Goal: Task Accomplishment & Management: Use online tool/utility

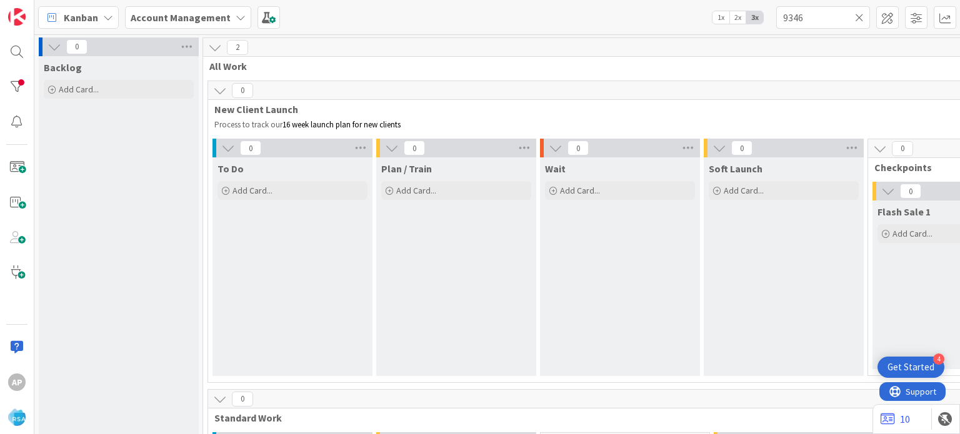
scroll to position [987, 17]
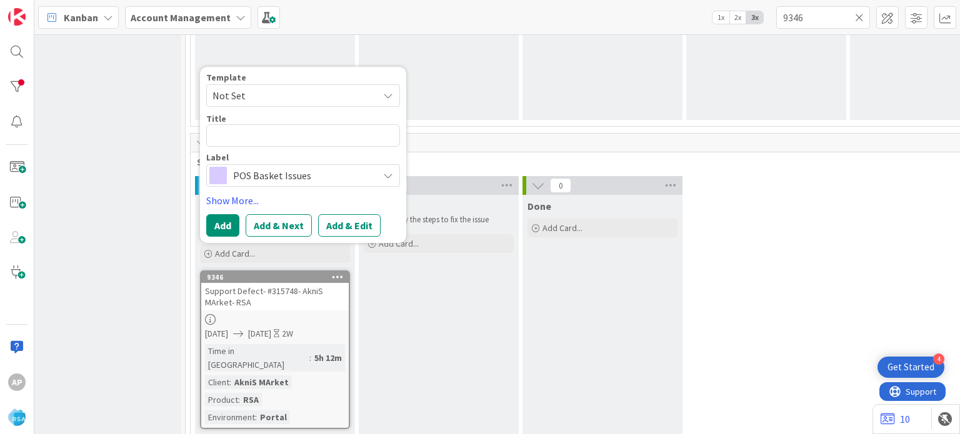
click at [312, 132] on textarea at bounding box center [303, 135] width 194 height 22
click at [366, 91] on span "Not Set" at bounding box center [290, 95] width 156 height 16
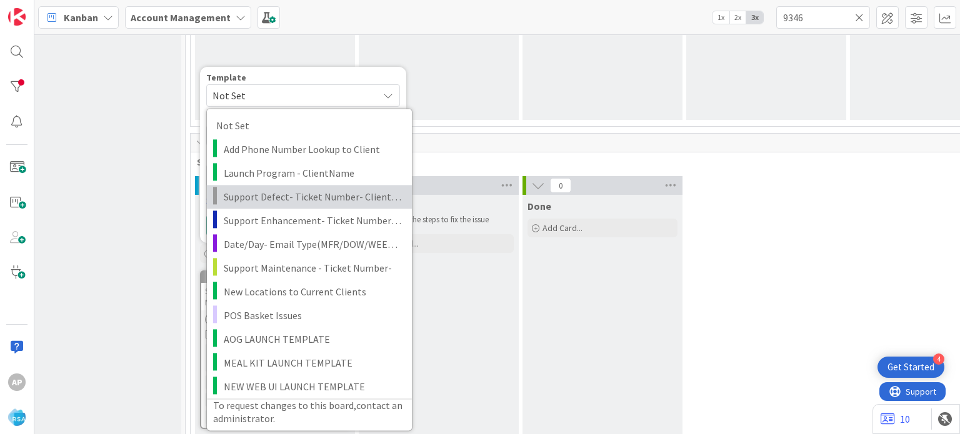
click at [324, 199] on span "Support Defect- Ticket Number- Client Name- Product Name" at bounding box center [313, 197] width 179 height 16
type textarea "x"
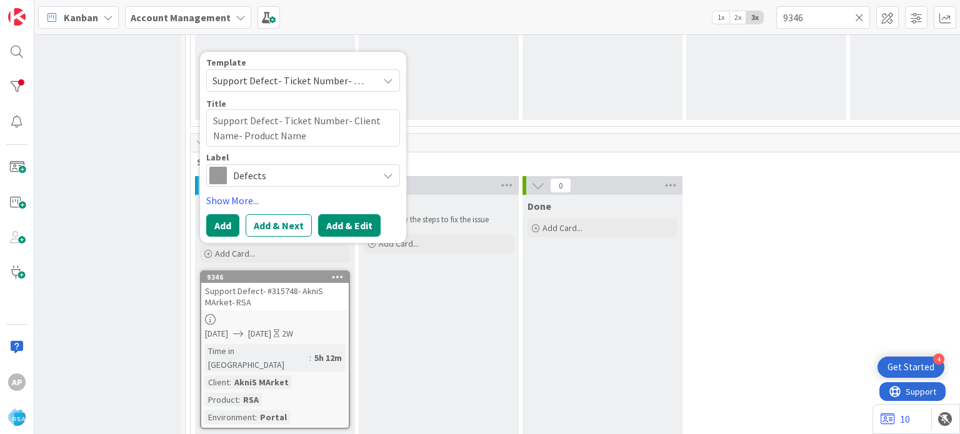
click at [331, 217] on button "Add & Edit" at bounding box center [349, 225] width 62 height 22
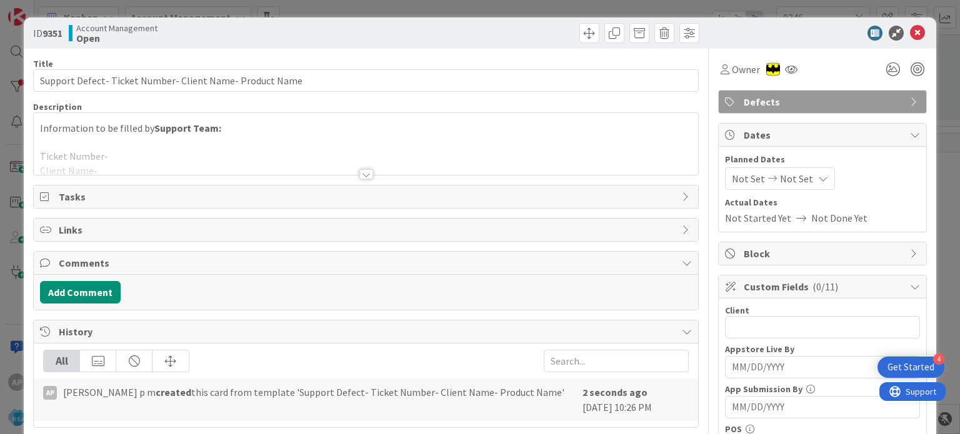
click at [361, 174] on div at bounding box center [366, 174] width 14 height 10
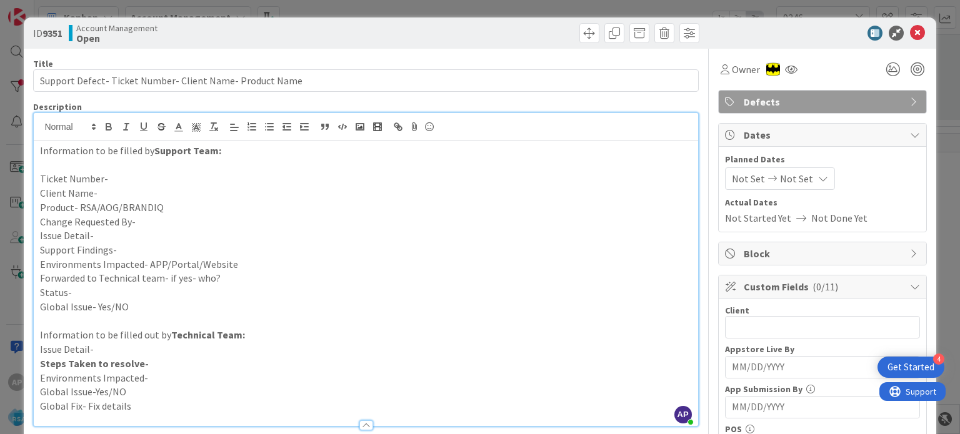
click at [117, 192] on p "Client Name-" at bounding box center [365, 193] width 651 height 14
drag, startPoint x: 96, startPoint y: 192, endPoint x: 201, endPoint y: 187, distance: 105.7
click at [201, 187] on p "Client Name- Bradford General Store" at bounding box center [365, 193] width 651 height 14
copy span "Bradford General Store"
click at [123, 245] on p "Support Findings-" at bounding box center [365, 250] width 651 height 14
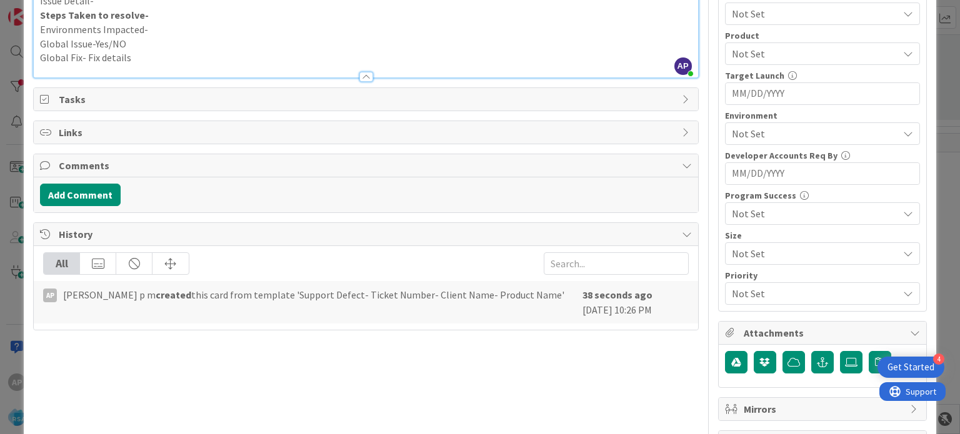
scroll to position [477, 0]
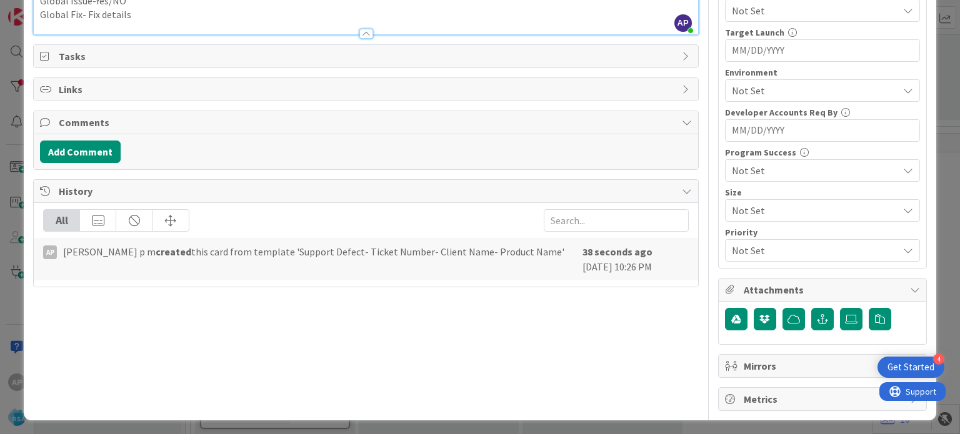
click at [768, 291] on span "Attachments" at bounding box center [824, 289] width 160 height 15
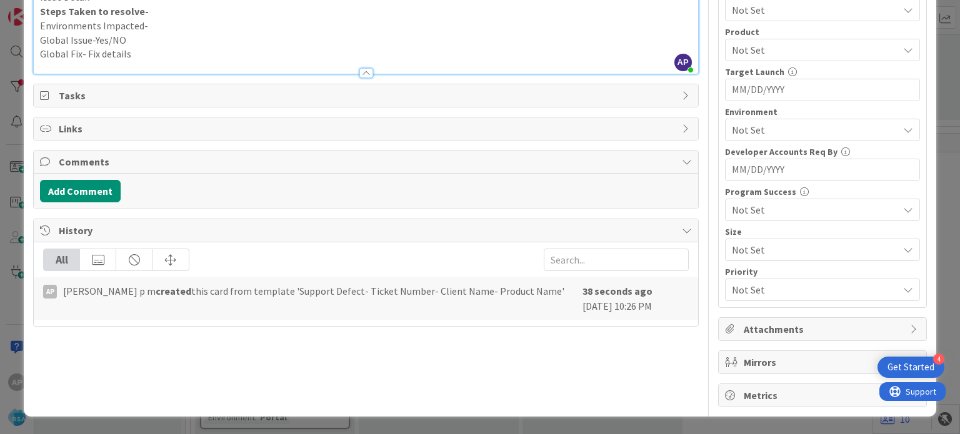
scroll to position [434, 0]
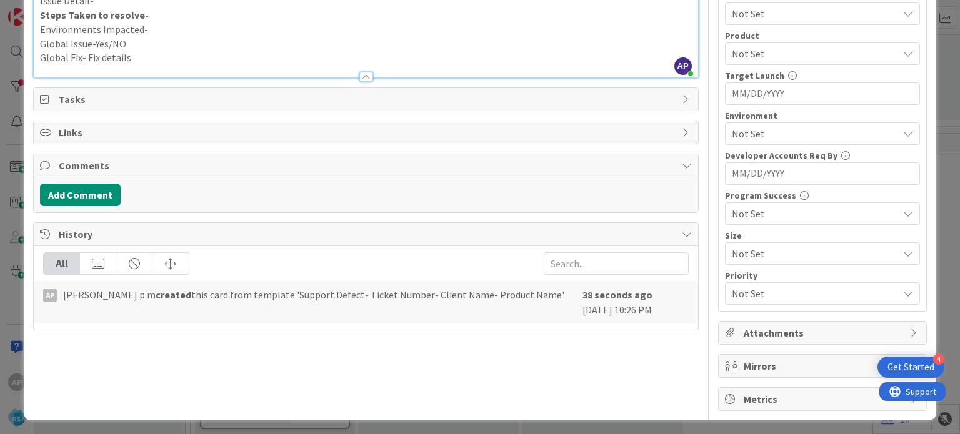
click at [744, 331] on span "Attachments" at bounding box center [824, 333] width 160 height 15
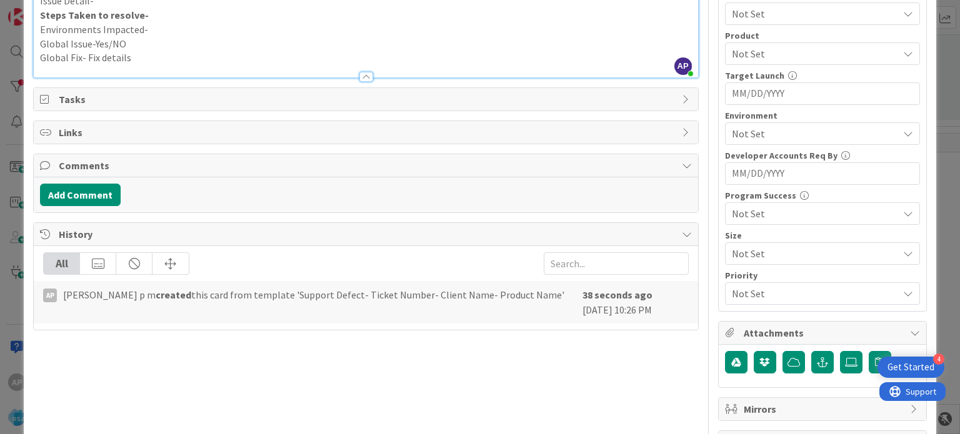
scroll to position [477, 0]
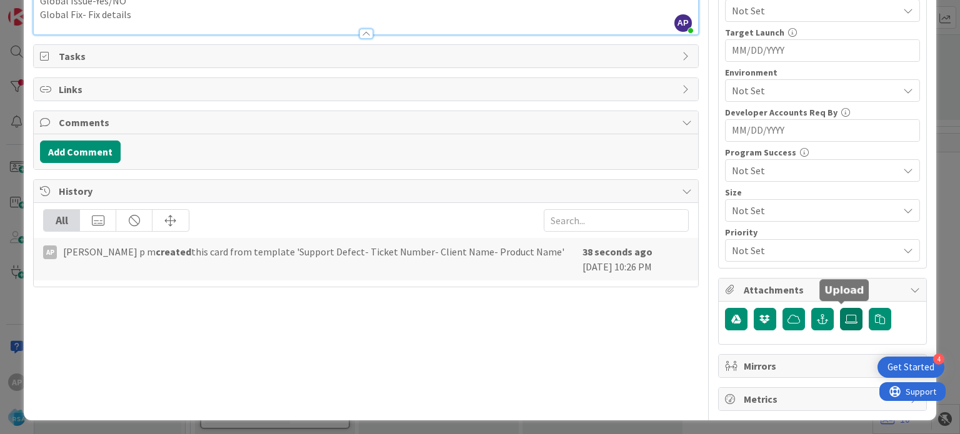
click at [845, 316] on icon at bounding box center [851, 319] width 12 height 10
click at [840, 308] on input "file" at bounding box center [840, 308] width 0 height 0
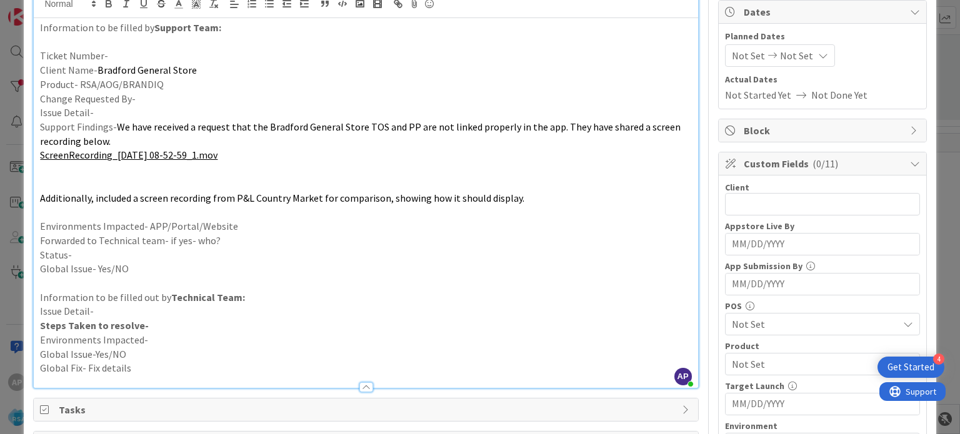
scroll to position [0, 0]
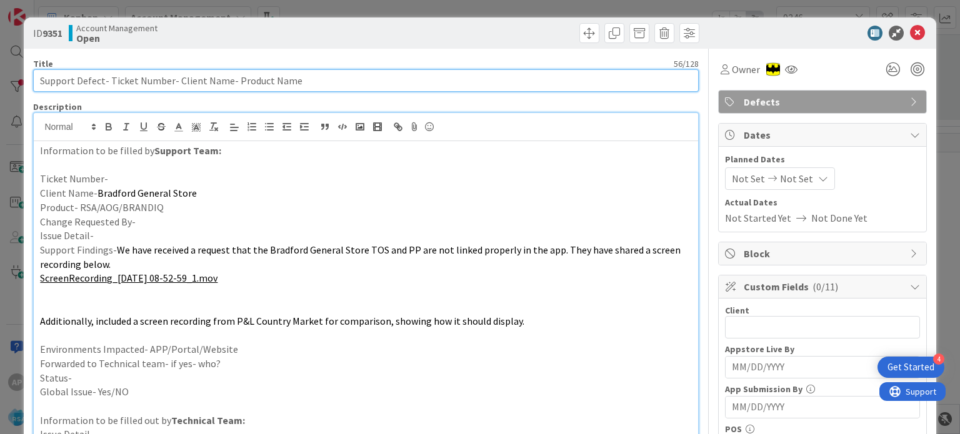
drag, startPoint x: 109, startPoint y: 80, endPoint x: 167, endPoint y: 86, distance: 58.4
click at [167, 86] on input "Support Defect- Ticket Number- Client Name- Product Name" at bounding box center [365, 80] width 665 height 22
paste input "#315786"
click at [114, 80] on input "Support Defect- #315786- Client Name- Product Name" at bounding box center [365, 80] width 665 height 22
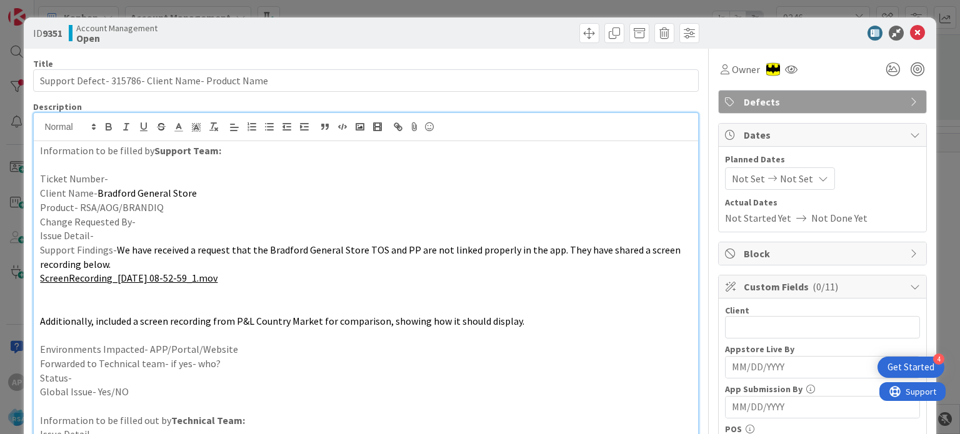
drag, startPoint x: 192, startPoint y: 192, endPoint x: 96, endPoint y: 192, distance: 95.6
click at [96, 192] on p "Client Name- Bradford General Store" at bounding box center [365, 193] width 651 height 14
copy span "Bradford General Store"
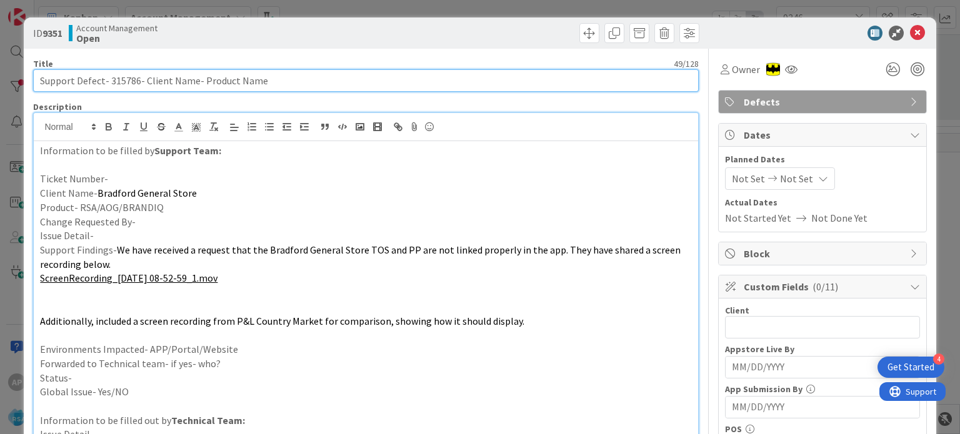
drag, startPoint x: 194, startPoint y: 82, endPoint x: 145, endPoint y: 81, distance: 48.8
click at [145, 81] on input "Support Defect- 315786- Client Name- Product Name" at bounding box center [365, 80] width 665 height 22
paste input "Bradford General Store"
drag, startPoint x: 312, startPoint y: 79, endPoint x: 244, endPoint y: 84, distance: 68.2
click at [244, 84] on input "Support Defect- 315786- Bradford General Store - Product Name" at bounding box center [365, 80] width 665 height 22
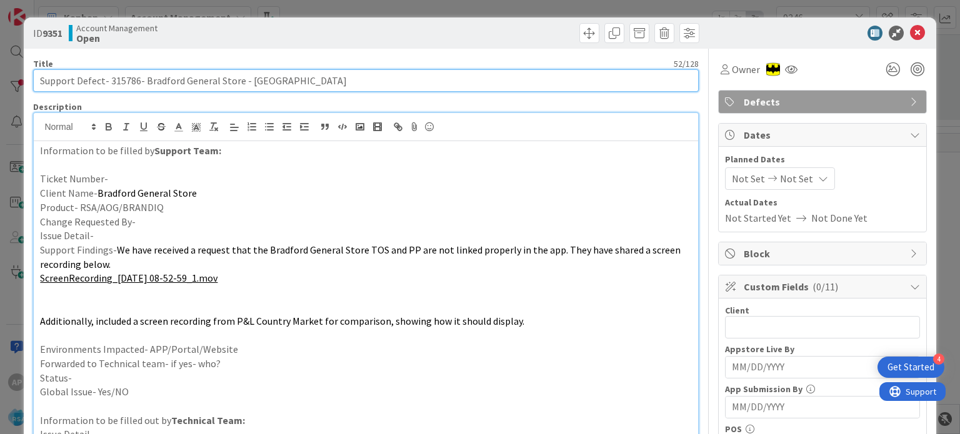
click at [117, 84] on input "Support Defect- 315786- Bradford General Store - [GEOGRAPHIC_DATA]" at bounding box center [365, 80] width 665 height 22
type input "Support Defect- 315786- Bradford General Store - [GEOGRAPHIC_DATA]"
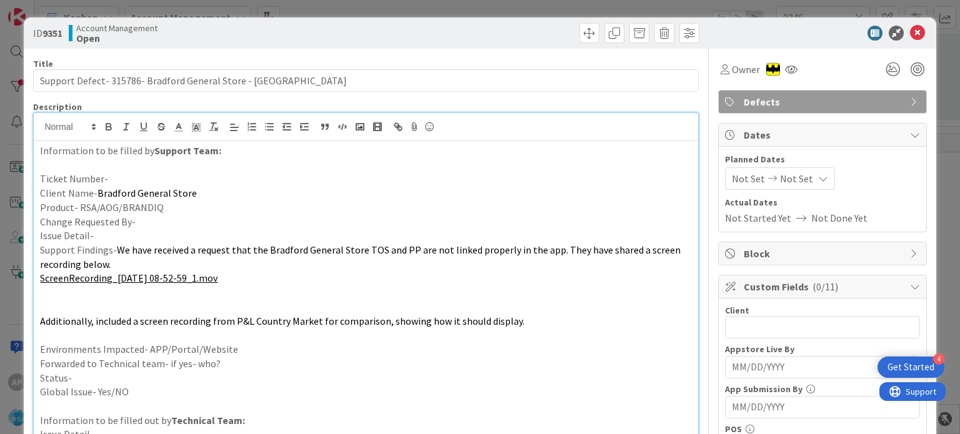
click at [107, 177] on p "Ticket Number-" at bounding box center [365, 179] width 651 height 14
paste div
click at [160, 207] on p "Product- RSA/AOG/BRANDIQ" at bounding box center [365, 208] width 651 height 14
click at [160, 224] on p "Change Requested By-" at bounding box center [365, 222] width 651 height 14
click at [137, 236] on p "Issue Detail-" at bounding box center [365, 236] width 651 height 14
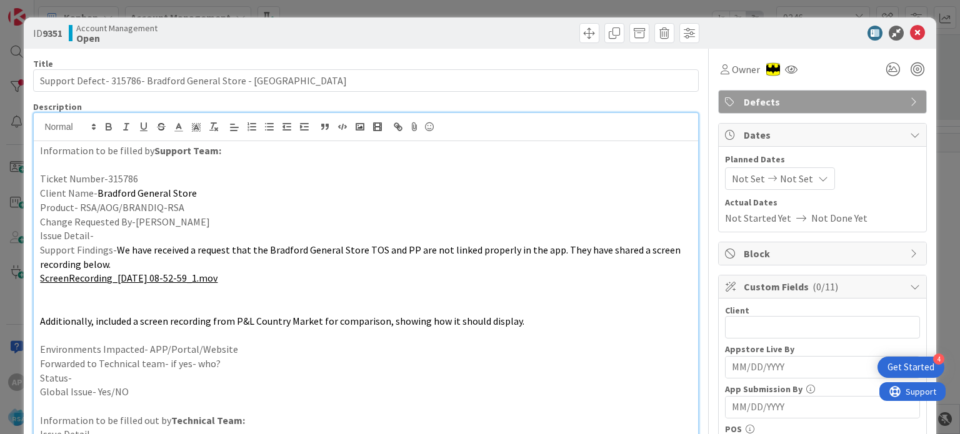
click at [113, 235] on p "Issue Detail-" at bounding box center [365, 236] width 651 height 14
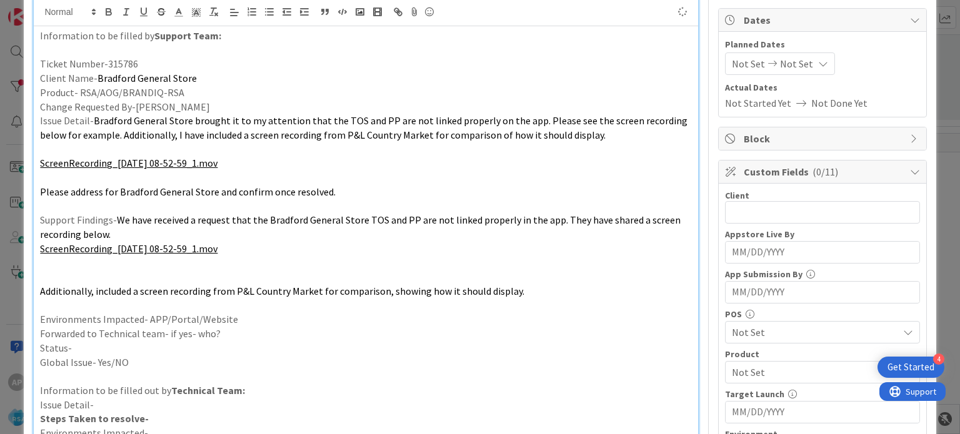
scroll to position [116, 0]
click at [237, 316] on p "Environments Impacted- APP/Portal/Website" at bounding box center [365, 318] width 651 height 14
click at [231, 332] on p "Forwarded to Technical team- if yes- who?" at bounding box center [365, 333] width 651 height 14
click at [212, 335] on p "Forwarded to Technical team- if yes- who?Anil" at bounding box center [365, 333] width 651 height 14
click at [212, 347] on p "Status-" at bounding box center [365, 347] width 651 height 14
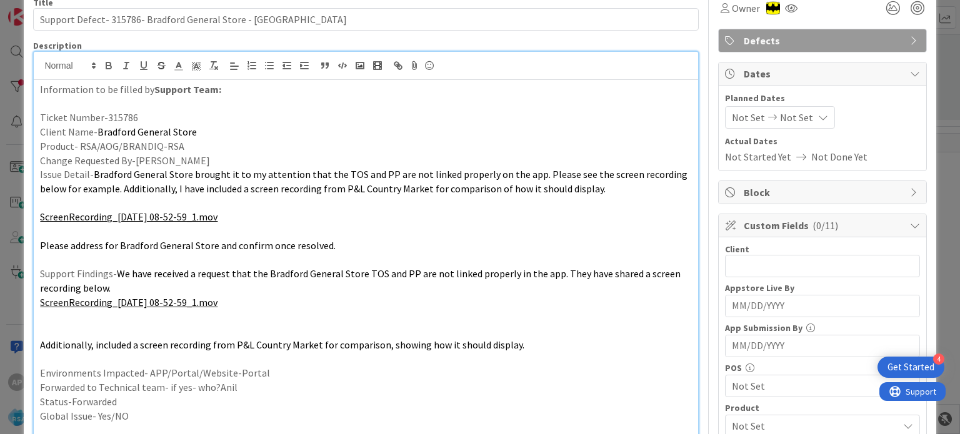
scroll to position [0, 0]
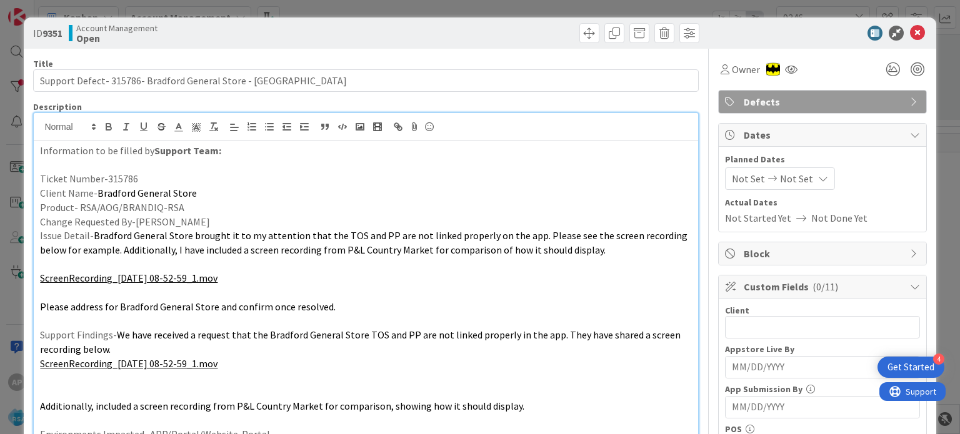
click at [740, 179] on span "Not Set" at bounding box center [748, 178] width 33 height 15
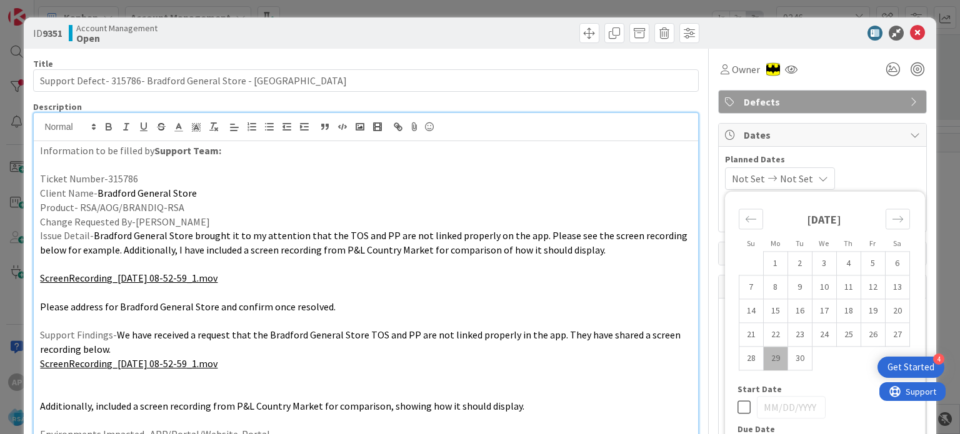
click at [770, 355] on td "29" at bounding box center [775, 359] width 24 height 24
type input "[DATE]"
click at [892, 222] on icon "Move forward to switch to the next month." at bounding box center [898, 219] width 12 height 12
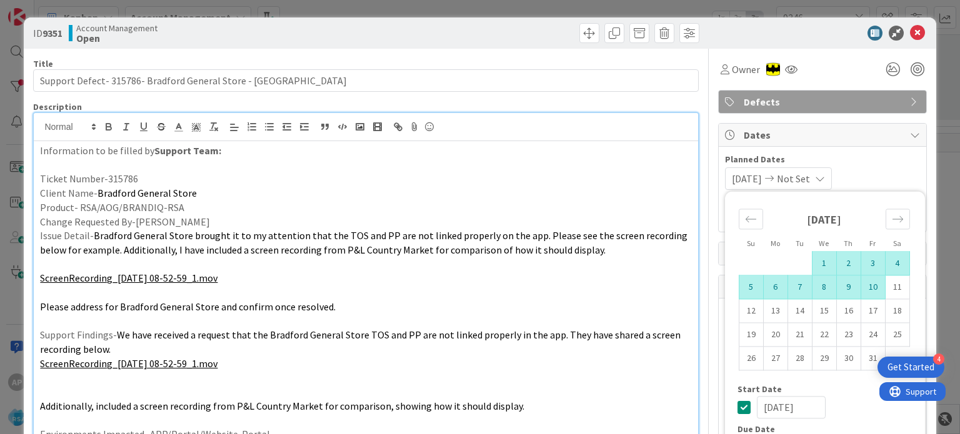
click at [860, 288] on td "10" at bounding box center [872, 288] width 24 height 24
type input "[DATE]"
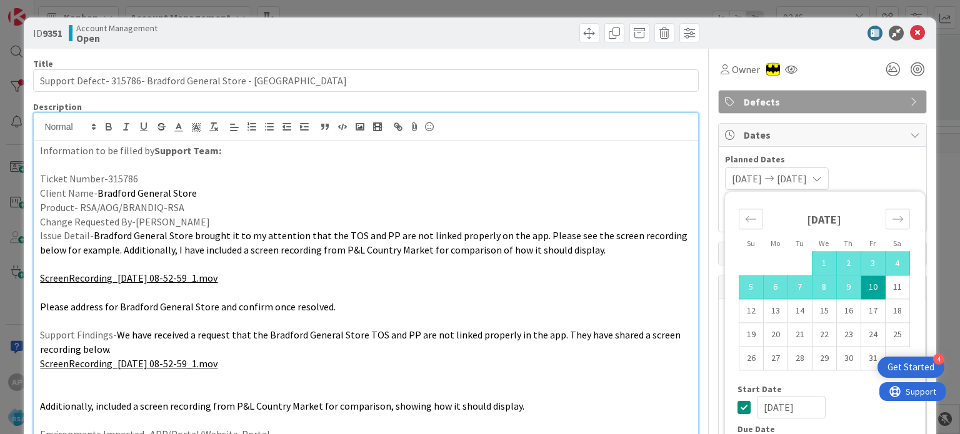
click at [620, 282] on p "ScreenRecording_[DATE] 08-52-59_1.mov" at bounding box center [365, 278] width 651 height 14
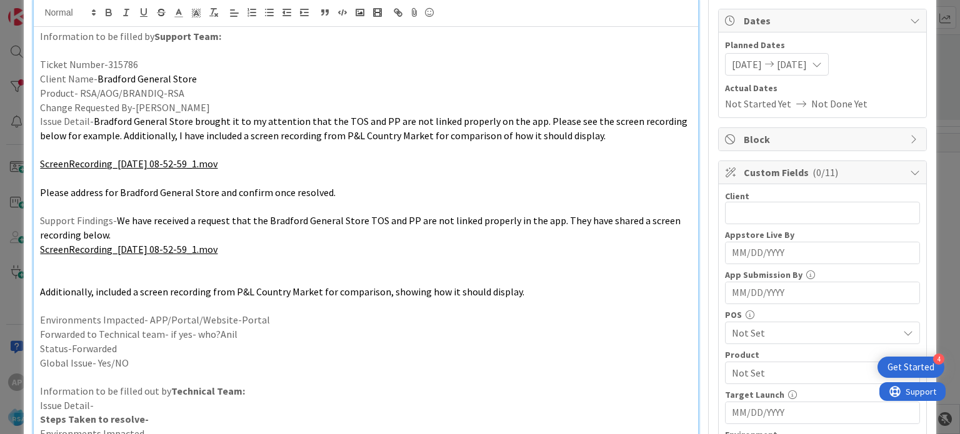
scroll to position [115, 0]
click at [732, 212] on input "text" at bounding box center [822, 212] width 195 height 22
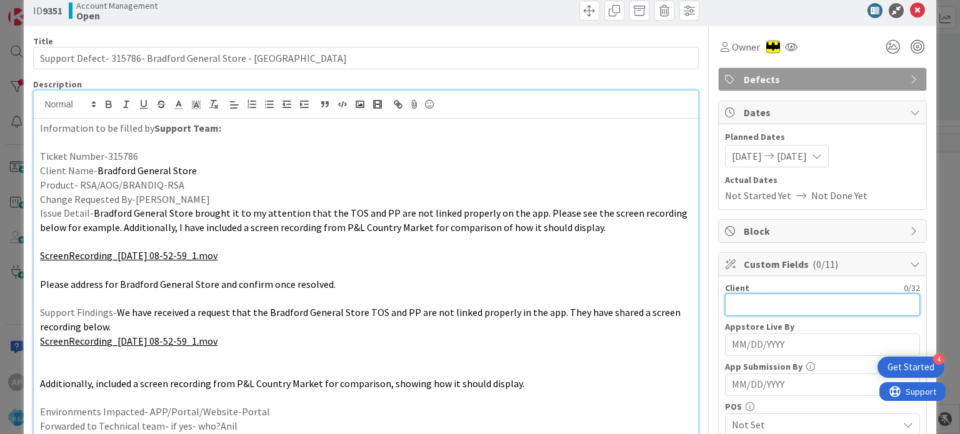
scroll to position [0, 0]
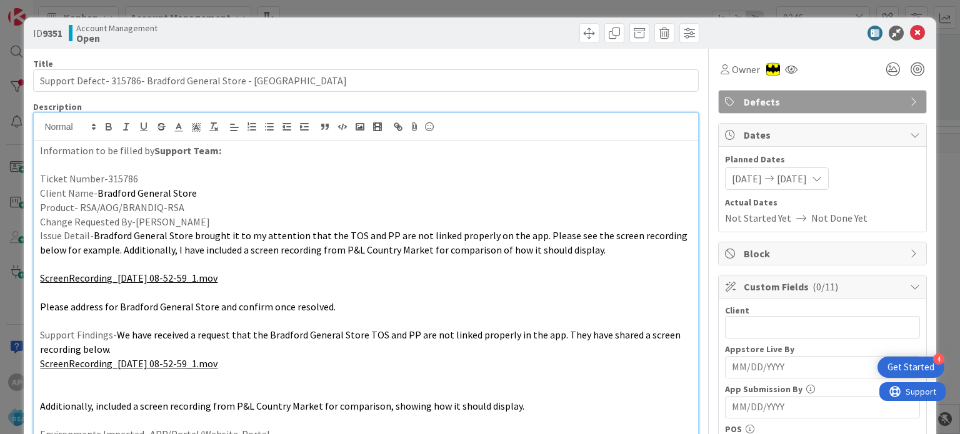
drag, startPoint x: 199, startPoint y: 194, endPoint x: 97, endPoint y: 192, distance: 101.9
click at [97, 192] on p "Client Name- Bradford General Store" at bounding box center [365, 193] width 651 height 14
copy span "Bradford General Store"
click at [732, 322] on input "text" at bounding box center [822, 327] width 195 height 22
paste input "Bradford General Store"
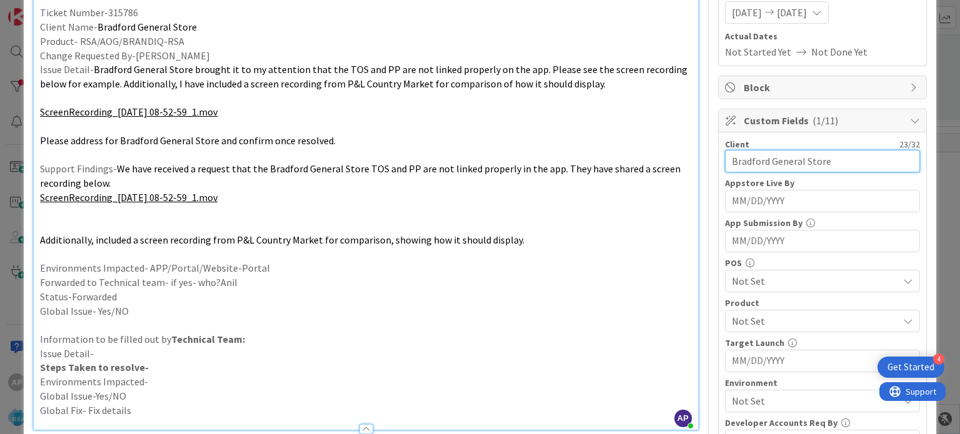
scroll to position [167, 0]
type input "Bradford General Store"
click at [737, 317] on span "Not Set" at bounding box center [815, 319] width 166 height 15
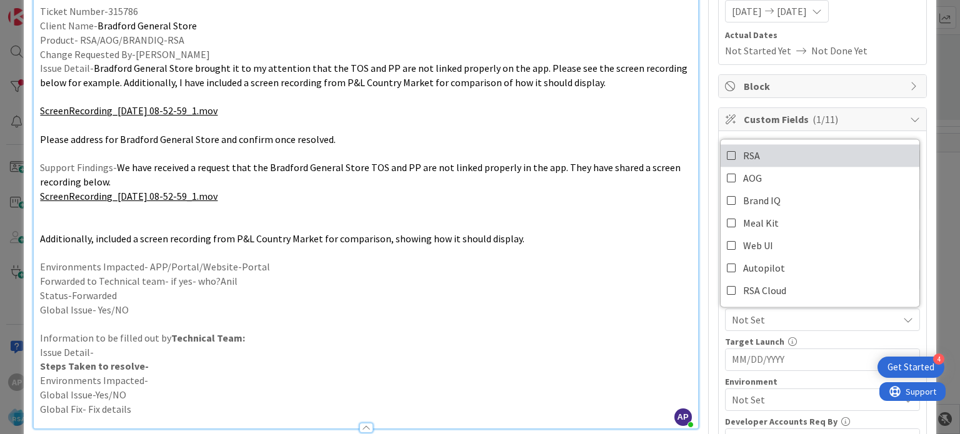
click at [746, 157] on span "RSA" at bounding box center [751, 155] width 17 height 19
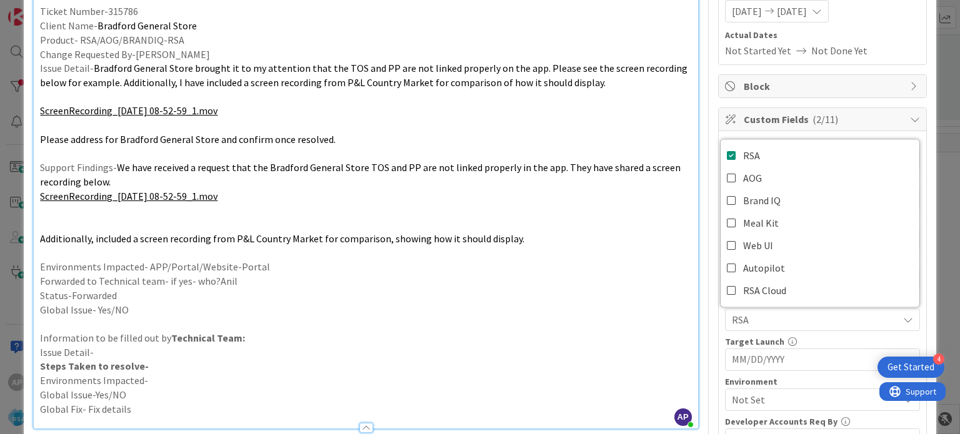
click at [529, 316] on p "Global Issue- Yes/NO" at bounding box center [365, 310] width 651 height 14
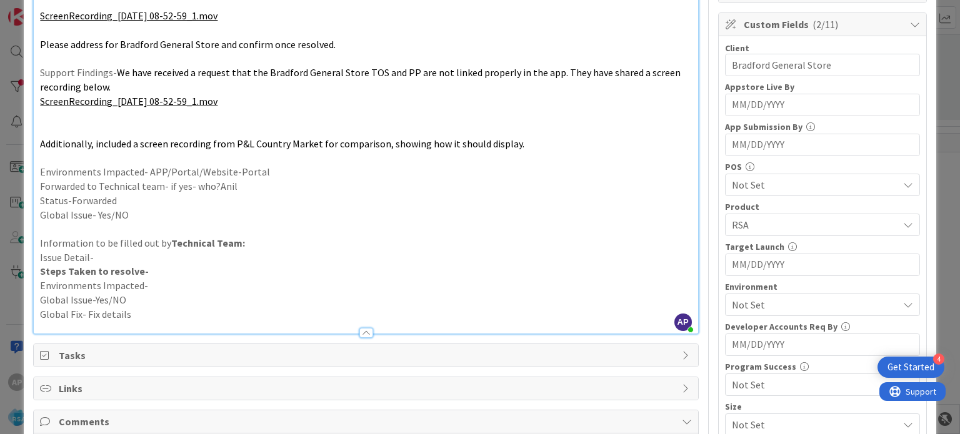
scroll to position [264, 0]
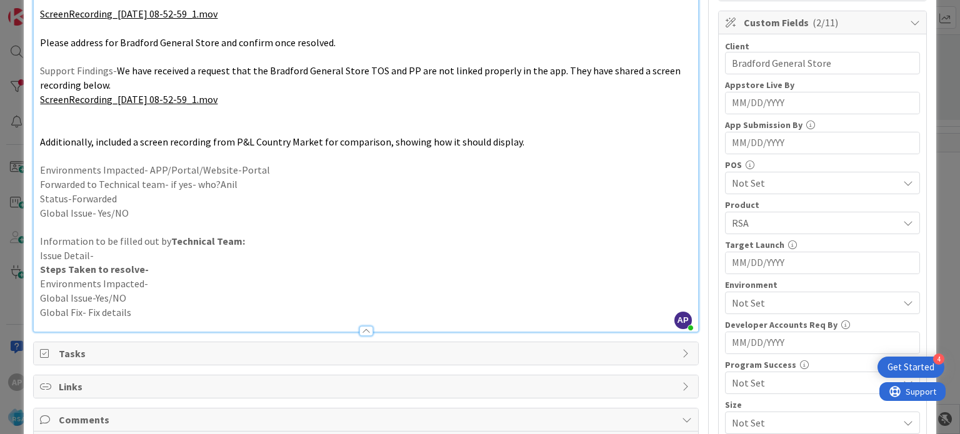
click at [732, 300] on span "Not Set" at bounding box center [815, 303] width 166 height 15
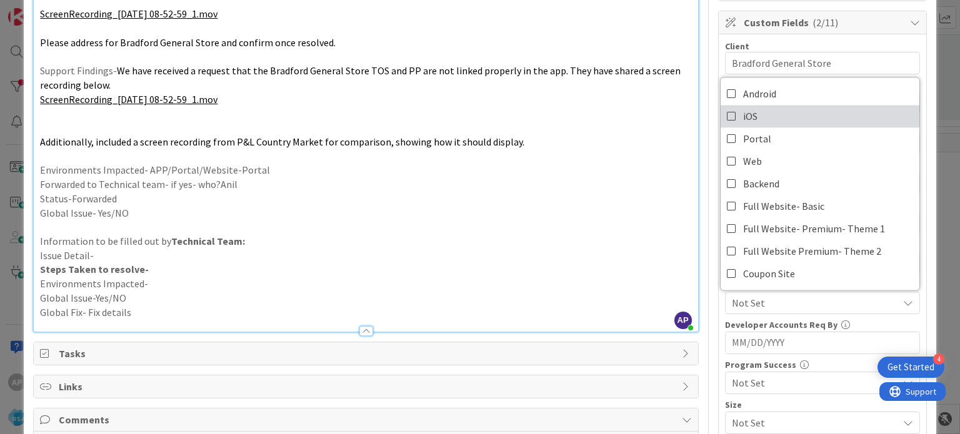
click at [737, 124] on link "iOS" at bounding box center [819, 116] width 199 height 22
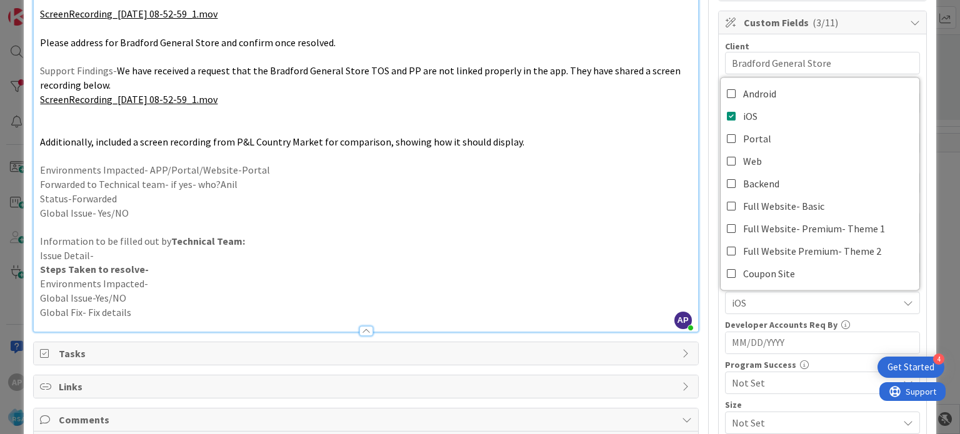
click at [612, 195] on p "Status-Forwarded" at bounding box center [365, 199] width 651 height 14
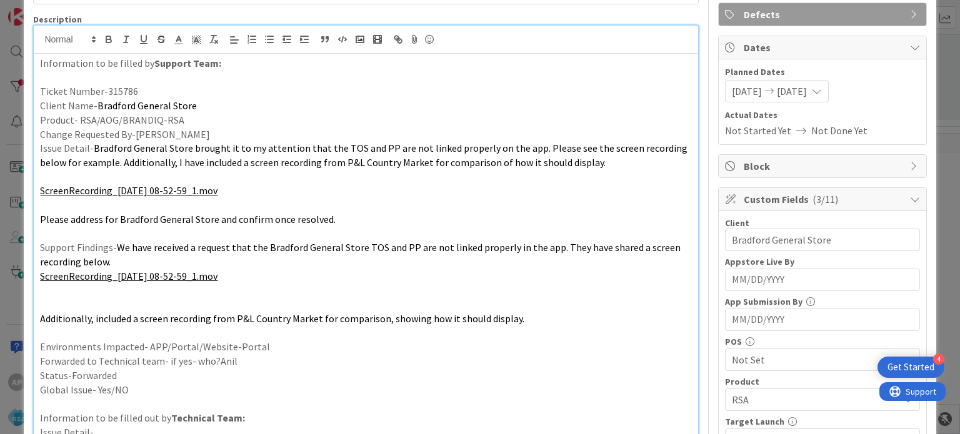
scroll to position [0, 0]
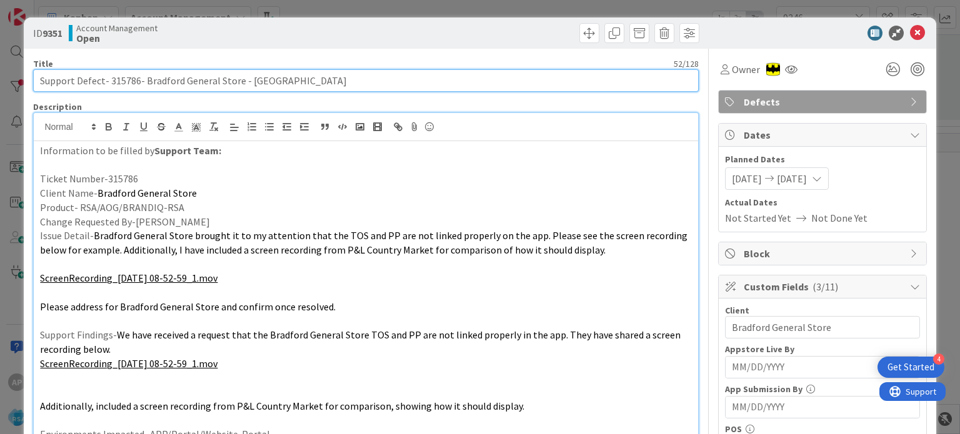
drag, startPoint x: 107, startPoint y: 78, endPoint x: 237, endPoint y: 67, distance: 131.0
click at [237, 67] on div "Title 52 / 128 Support Defect- 315786- Bradford General Store - RSA" at bounding box center [365, 75] width 665 height 34
